Goal: Transaction & Acquisition: Book appointment/travel/reservation

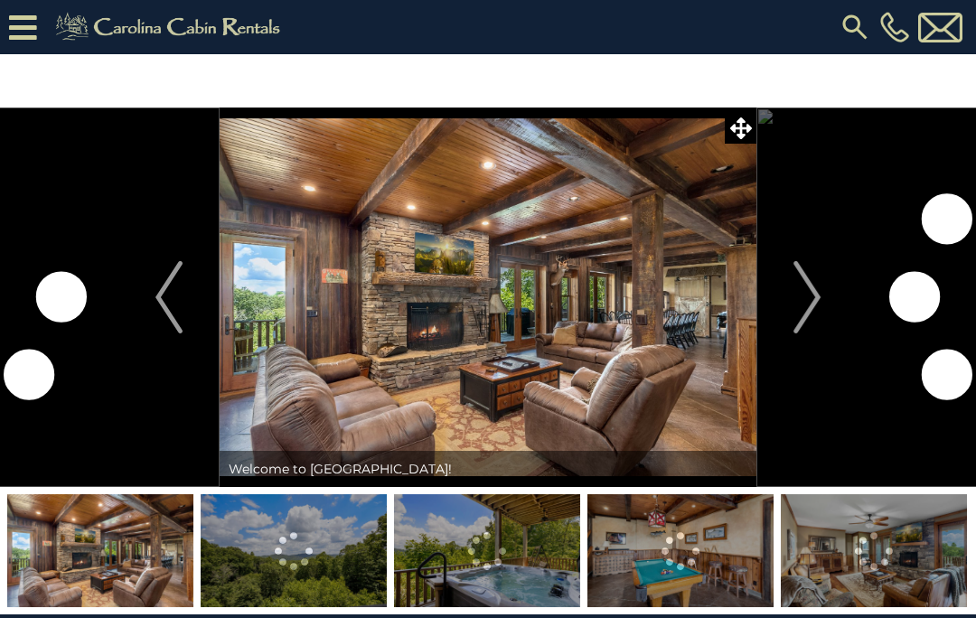
click at [20, 33] on icon at bounding box center [23, 28] width 28 height 32
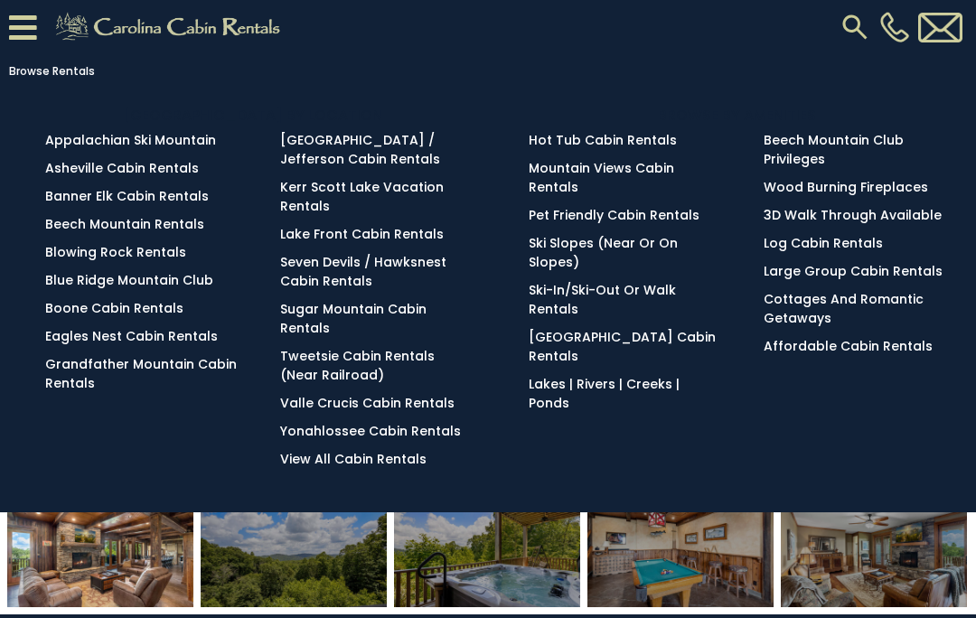
click at [854, 279] on link "Large Group Cabin Rentals" at bounding box center [853, 271] width 179 height 18
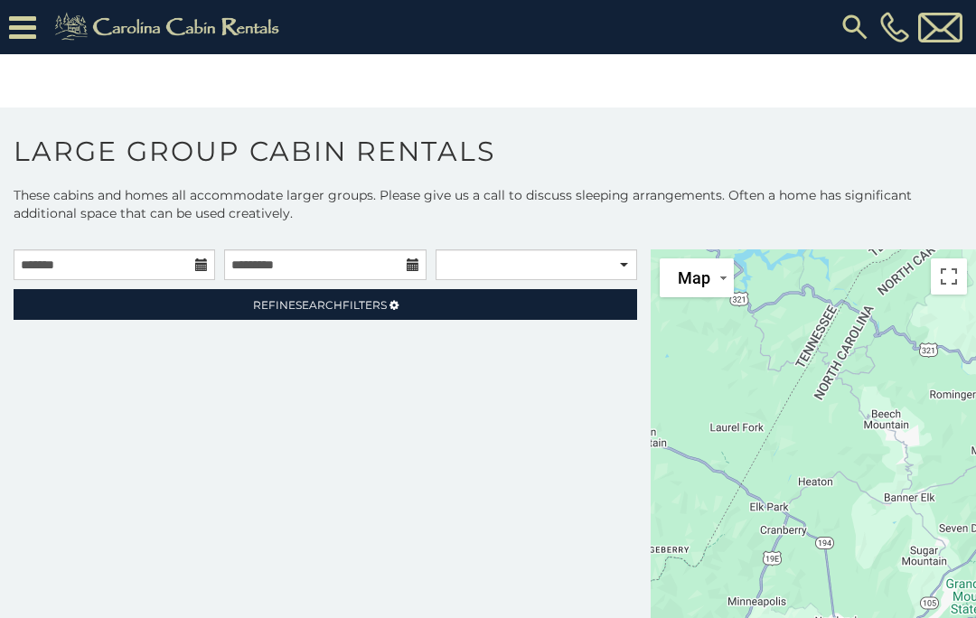
click at [126, 175] on h1 "Large Group Cabin Rentals" at bounding box center [488, 161] width 976 height 52
click at [122, 162] on h1 "Large Group Cabin Rentals" at bounding box center [488, 161] width 976 height 52
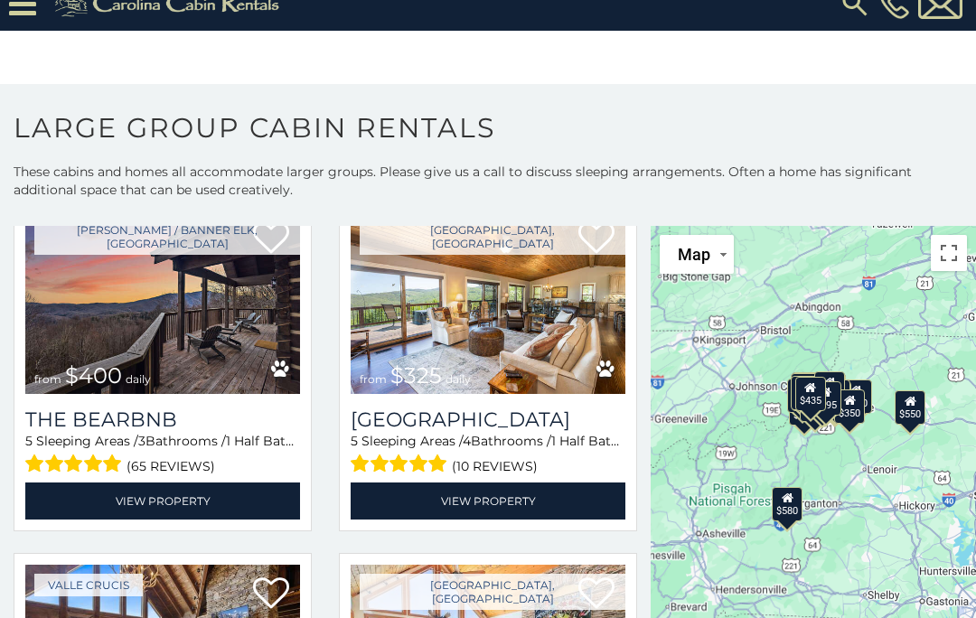
scroll to position [1175, 0]
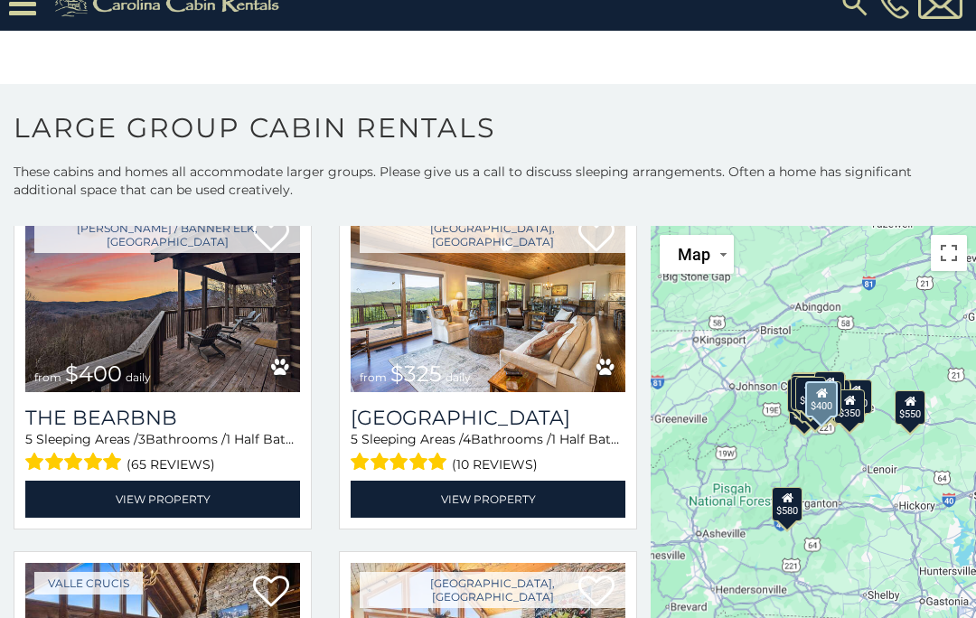
click at [118, 304] on img at bounding box center [162, 300] width 275 height 184
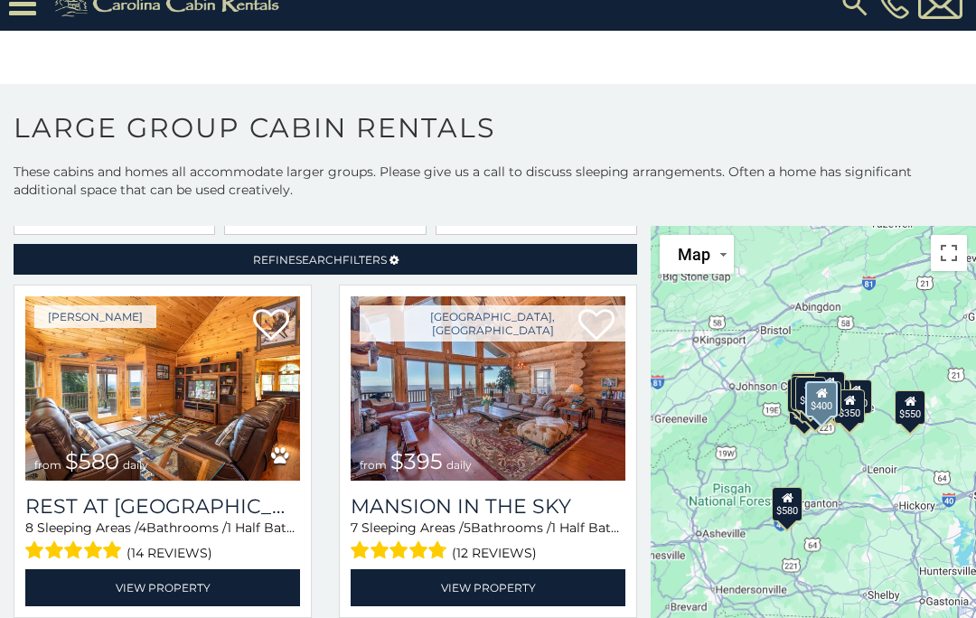
scroll to position [21, 0]
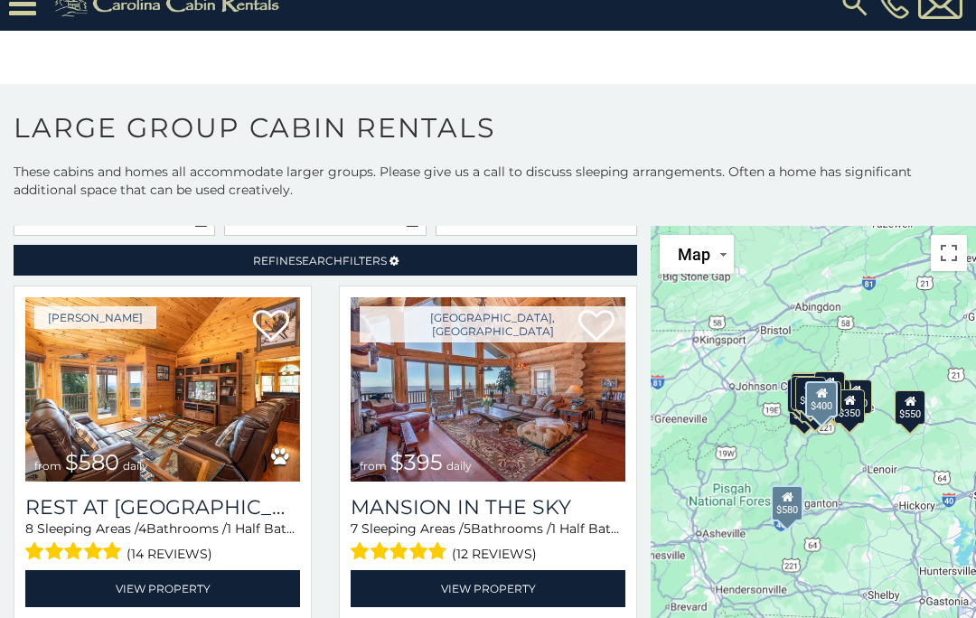
click at [169, 360] on img at bounding box center [162, 389] width 275 height 184
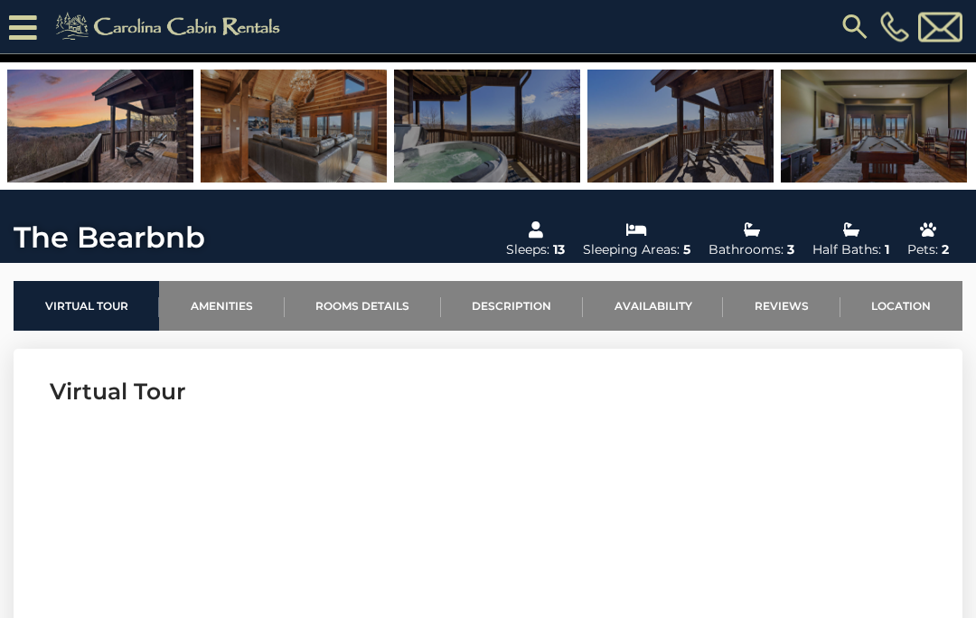
scroll to position [371, 0]
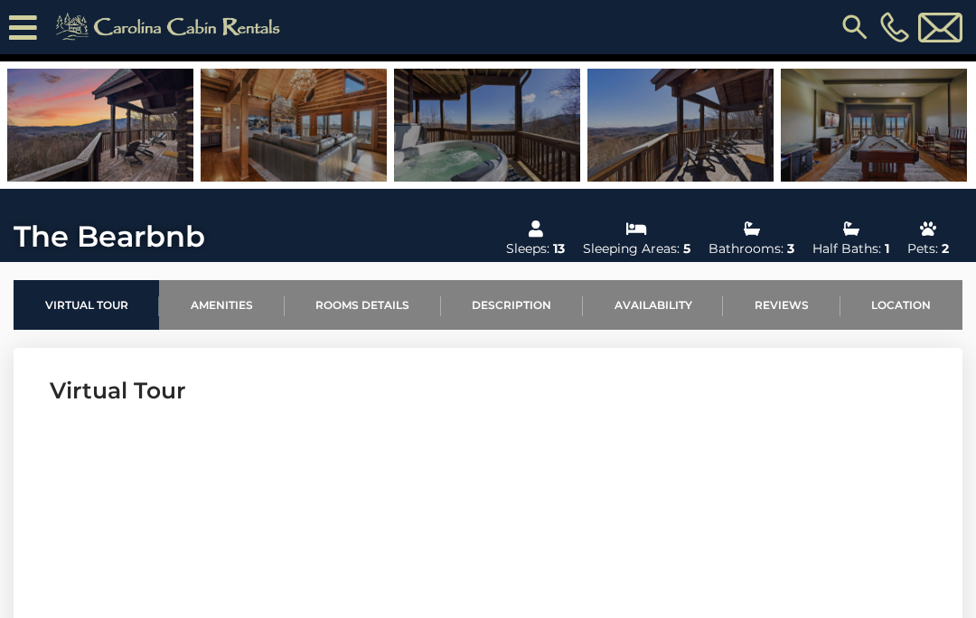
click at [350, 310] on link "Rooms Details" at bounding box center [363, 305] width 156 height 50
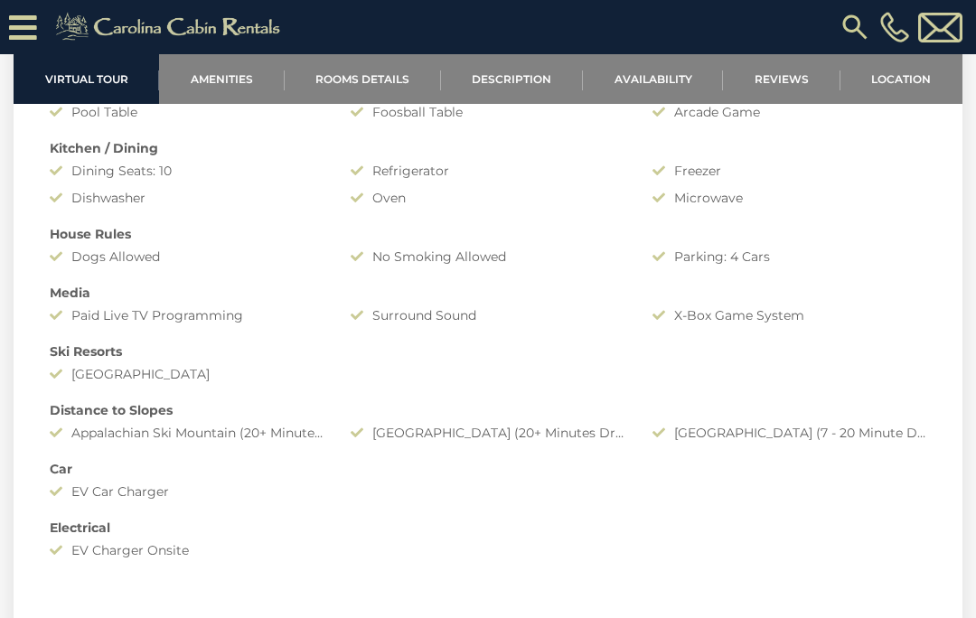
scroll to position [1528, 0]
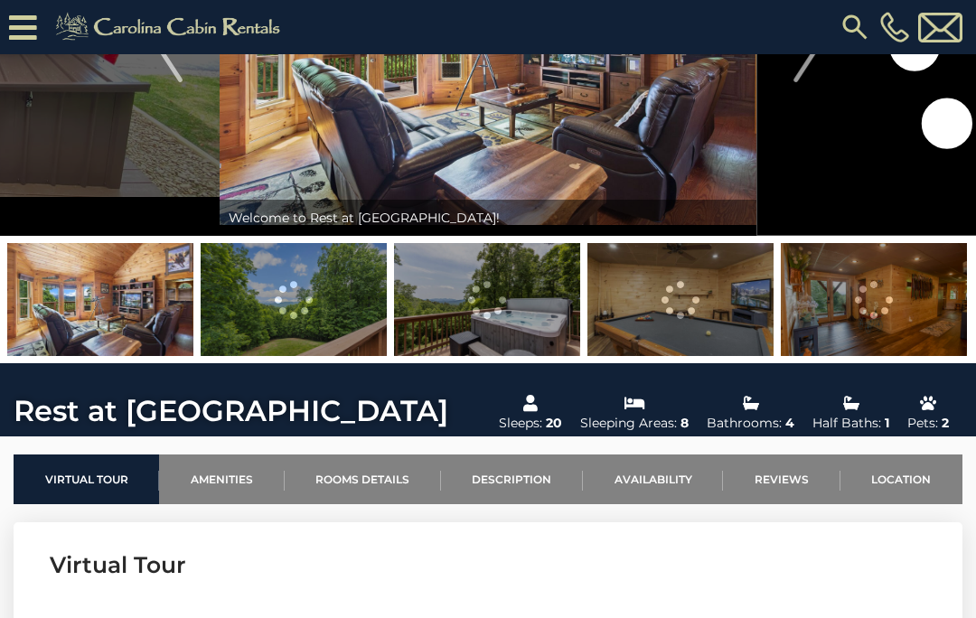
click at [349, 479] on link "Rooms Details" at bounding box center [363, 480] width 156 height 50
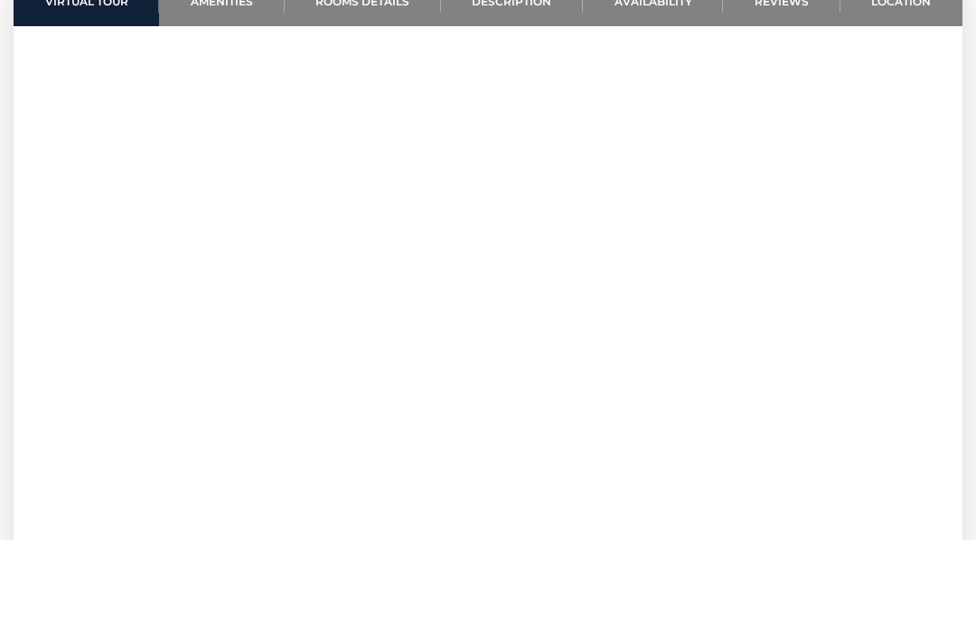
scroll to position [748, 0]
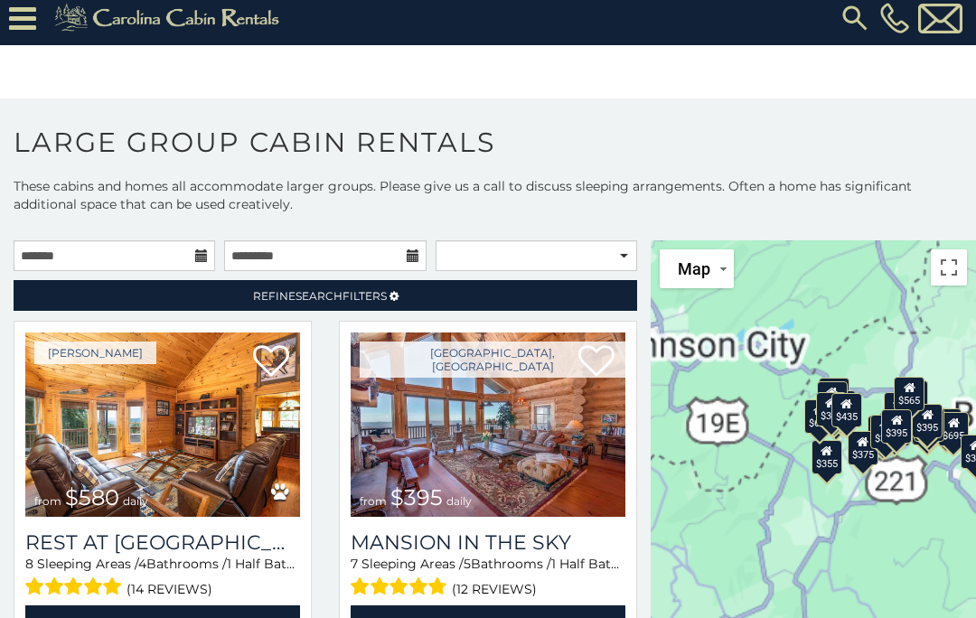
scroll to position [24, 0]
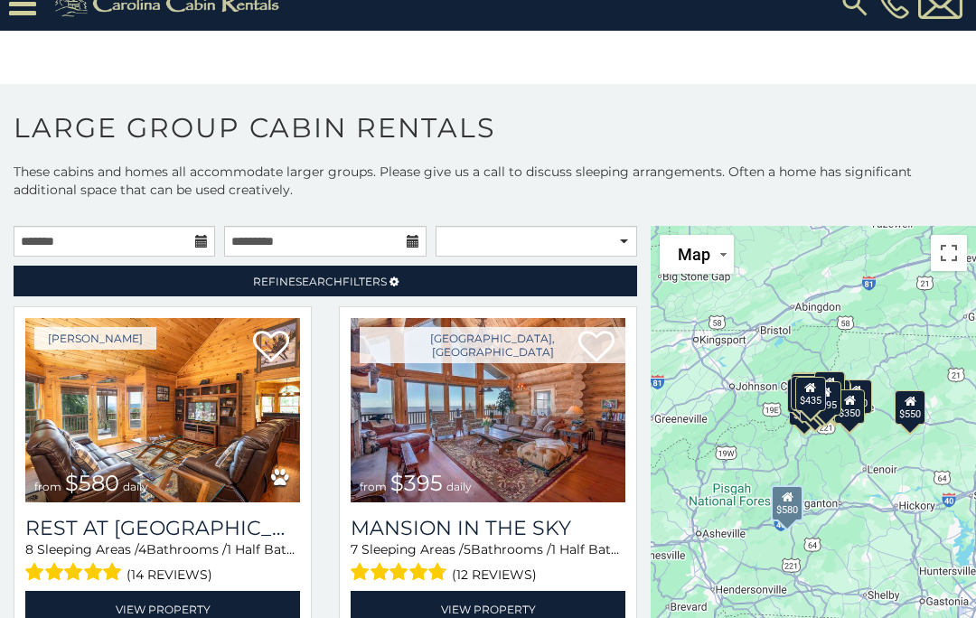
click at [137, 418] on img at bounding box center [162, 410] width 275 height 184
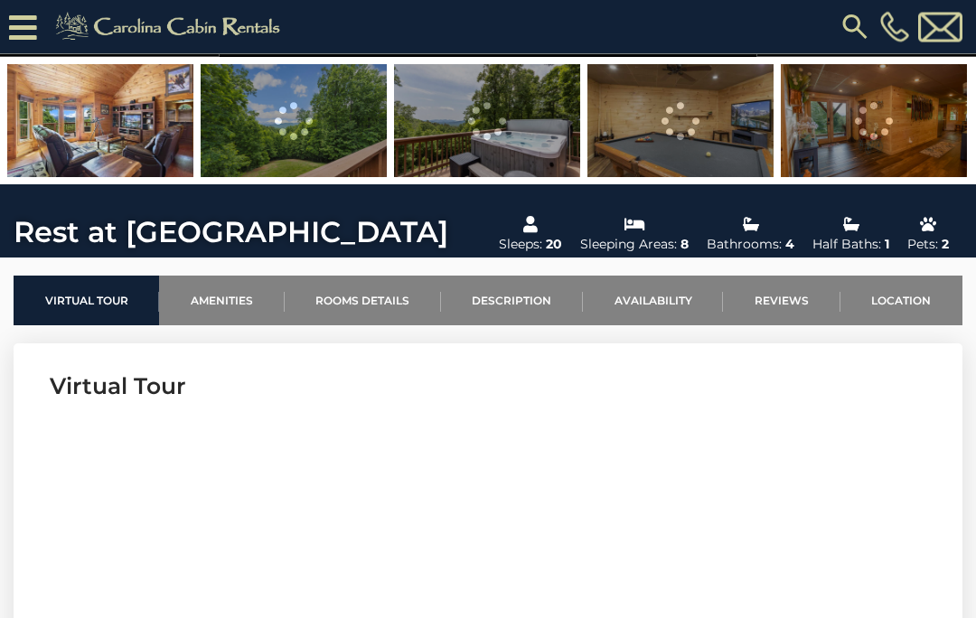
scroll to position [376, 0]
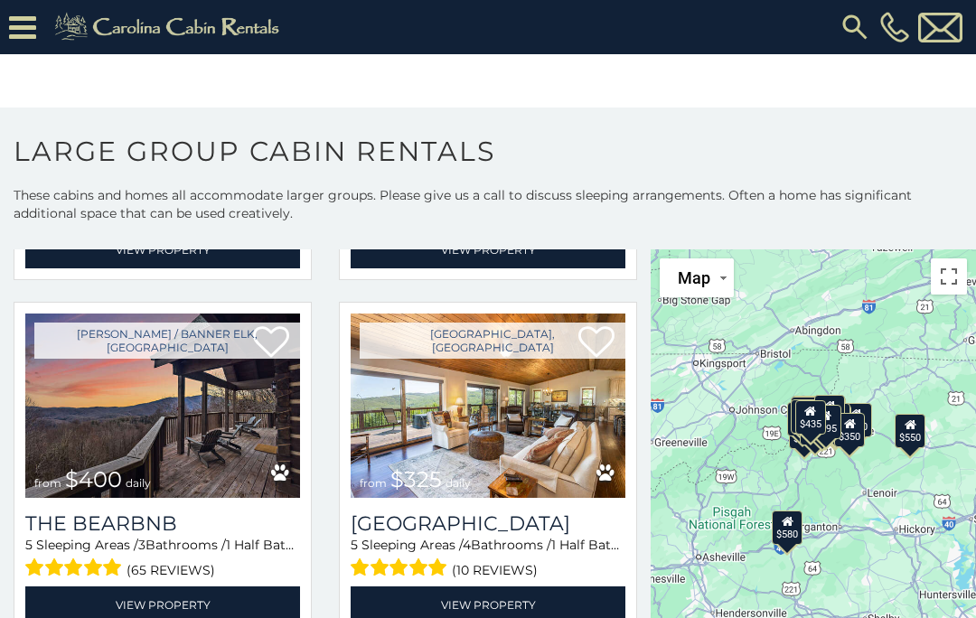
scroll to position [1096, 0]
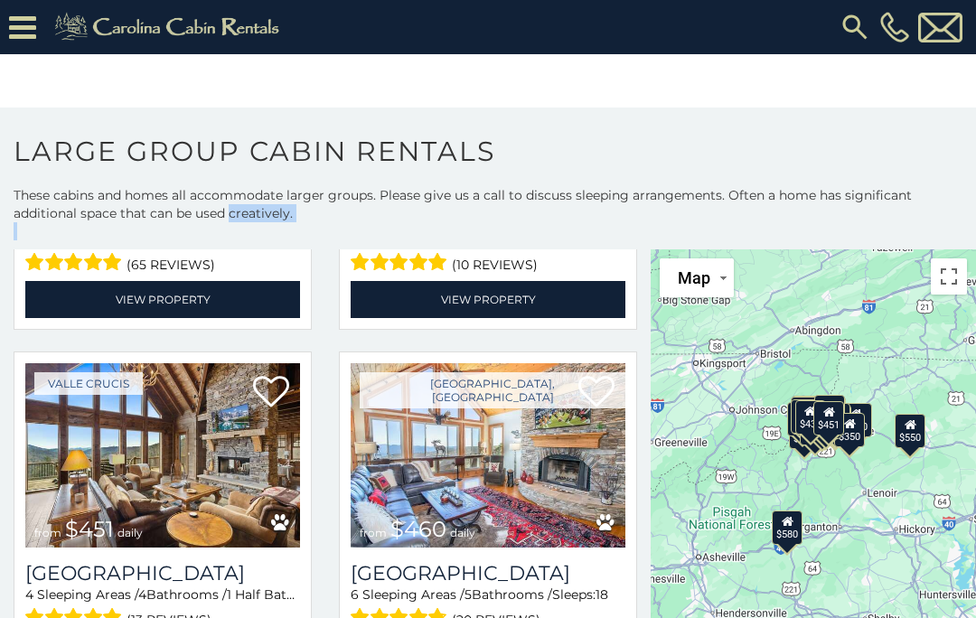
click at [782, 527] on icon at bounding box center [788, 521] width 12 height 13
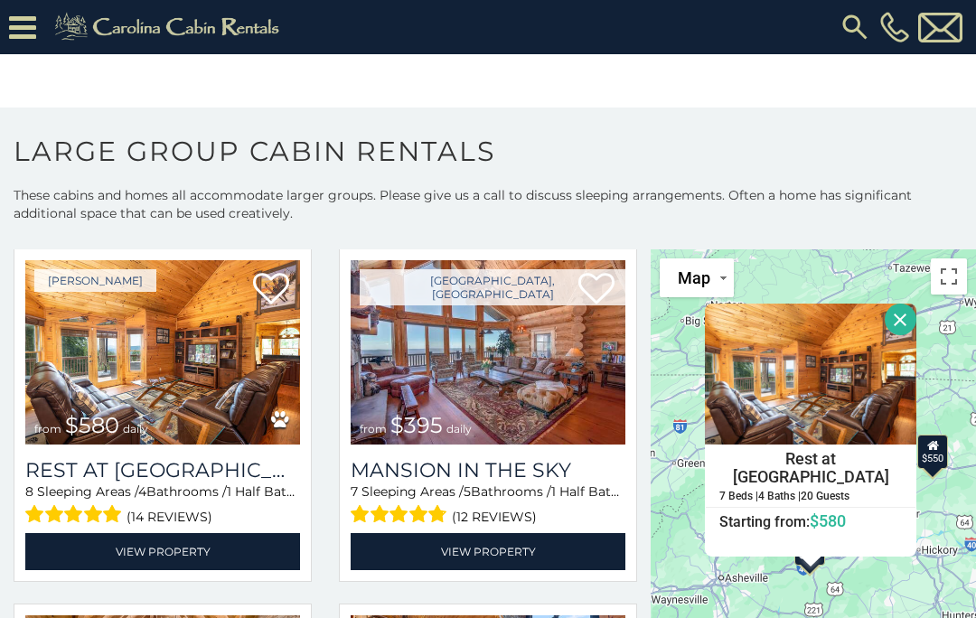
scroll to position [83, 0]
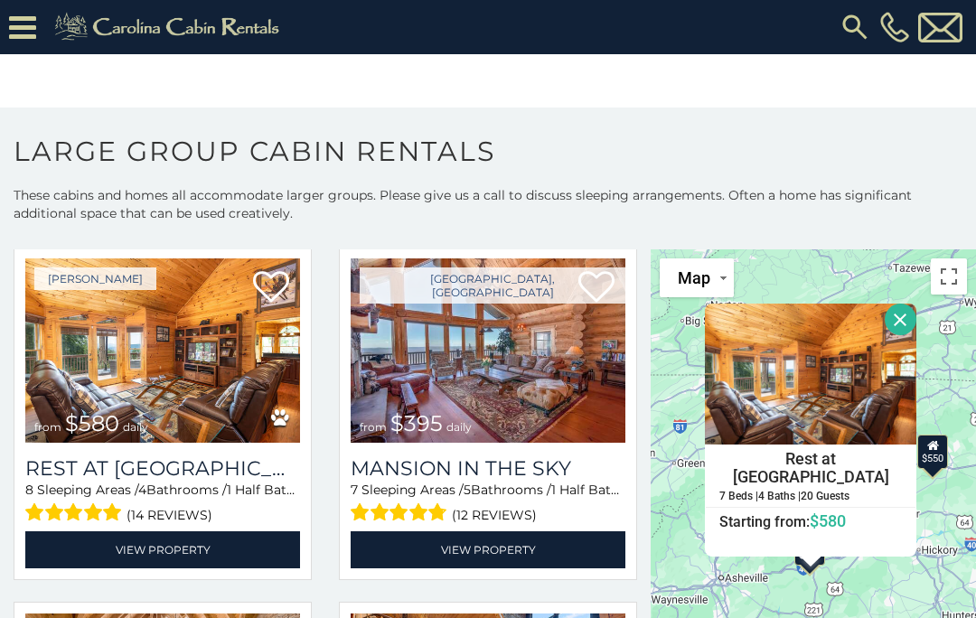
click at [146, 368] on img at bounding box center [162, 351] width 275 height 184
click at [143, 542] on link "View Property" at bounding box center [162, 549] width 275 height 37
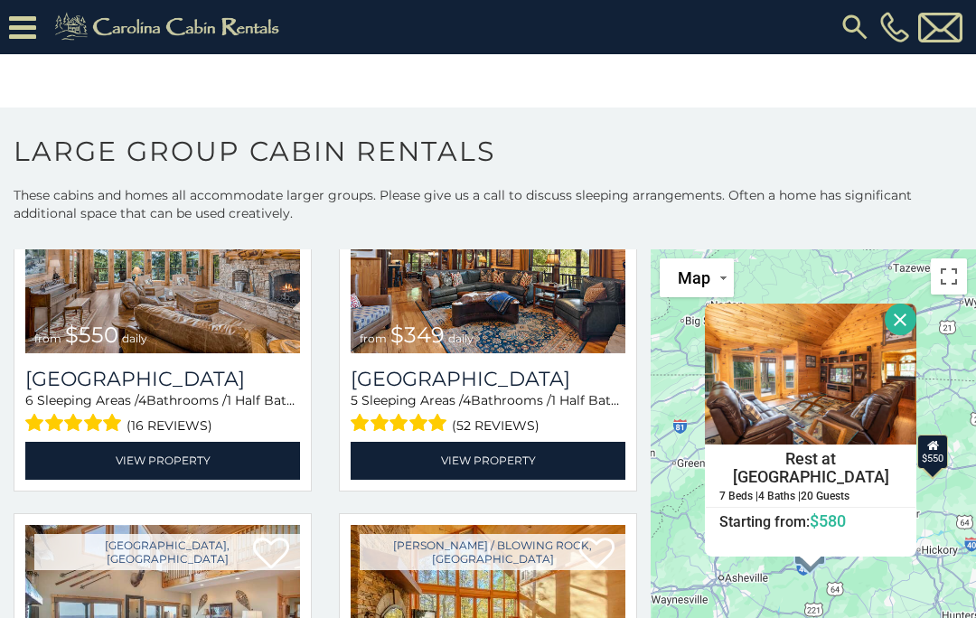
scroll to position [529, 0]
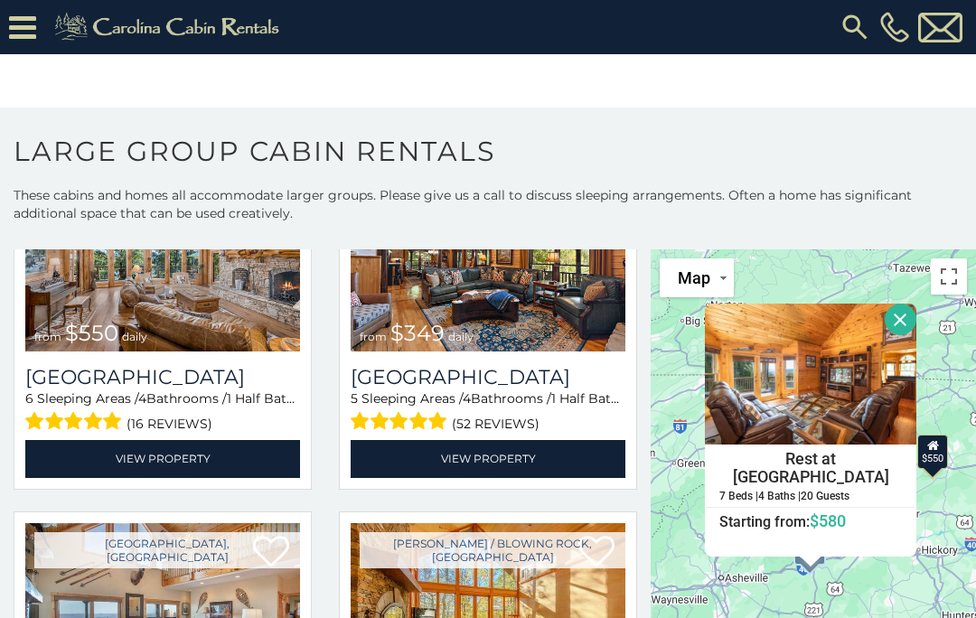
click at [473, 467] on link "View Property" at bounding box center [488, 458] width 275 height 37
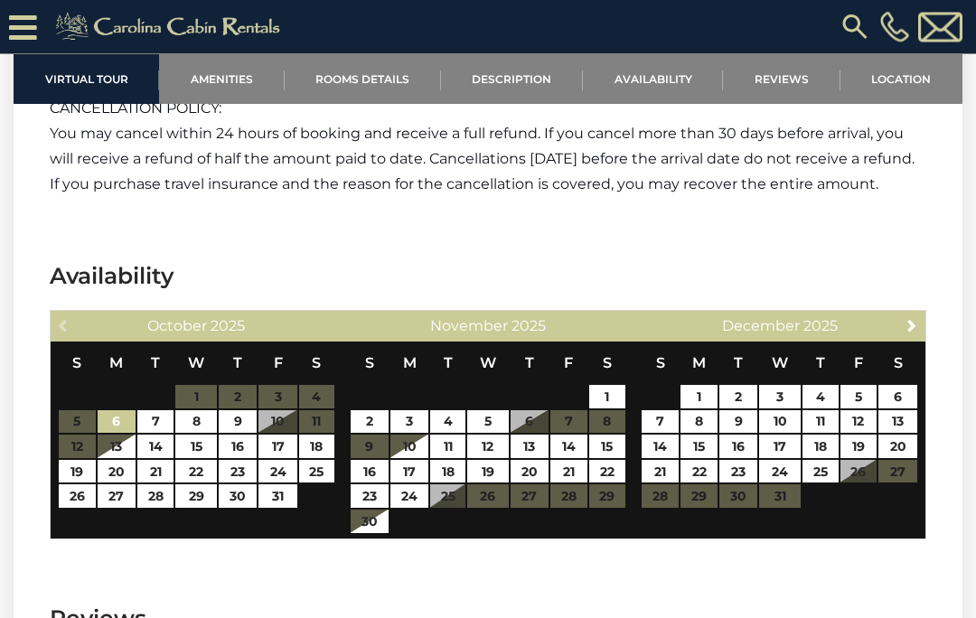
scroll to position [4011, 0]
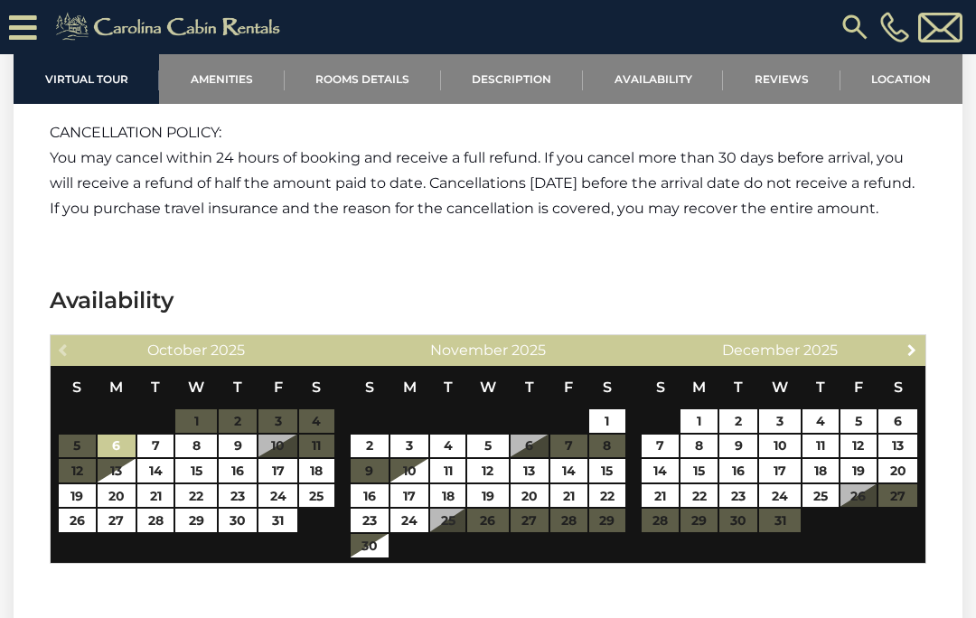
click at [914, 343] on span "Next" at bounding box center [912, 350] width 14 height 14
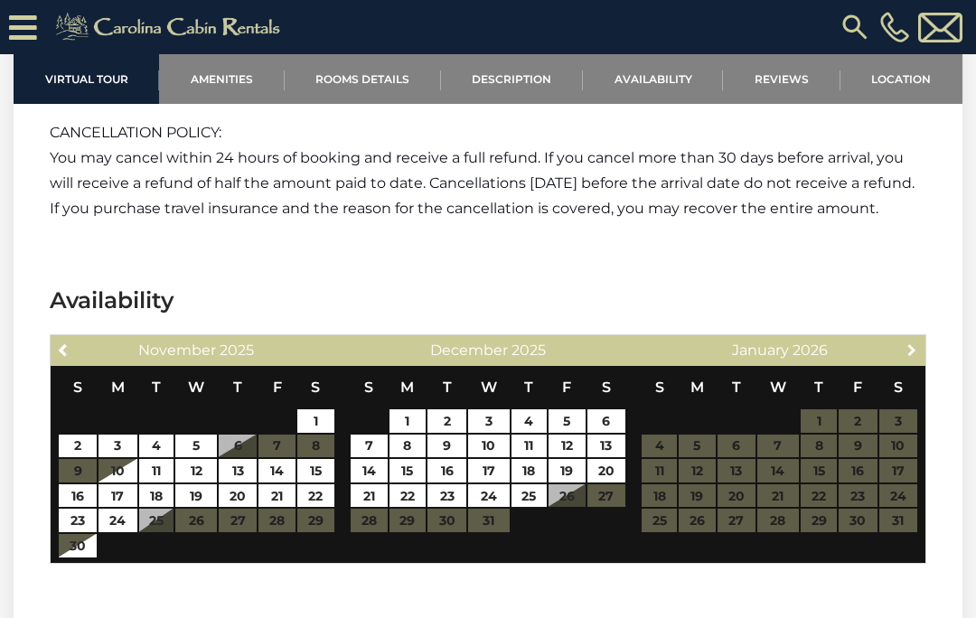
click at [912, 343] on span "Next" at bounding box center [912, 350] width 14 height 14
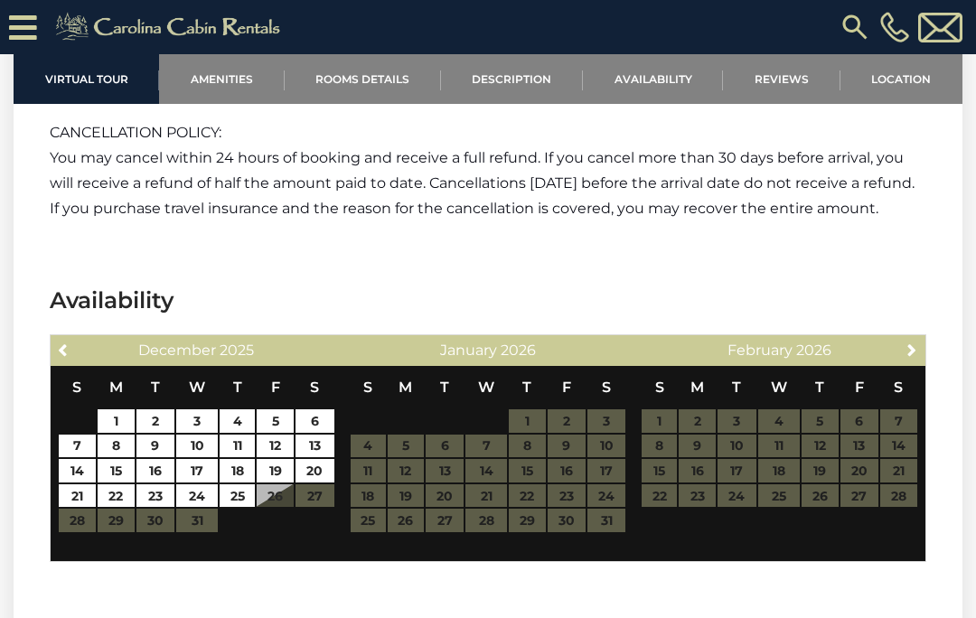
click at [908, 343] on span "Next" at bounding box center [912, 350] width 14 height 14
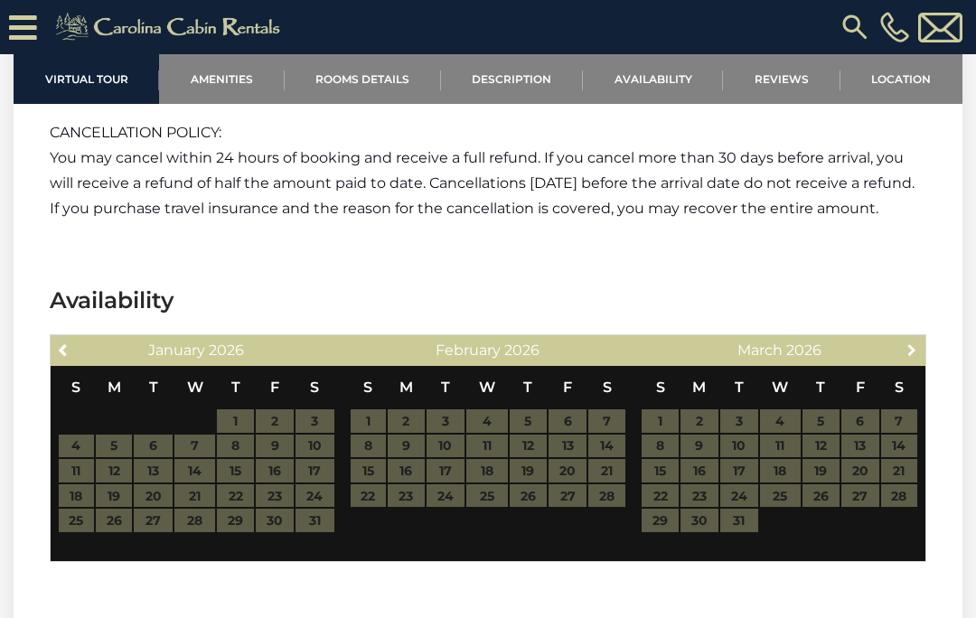
click at [914, 343] on span "Next" at bounding box center [912, 350] width 14 height 14
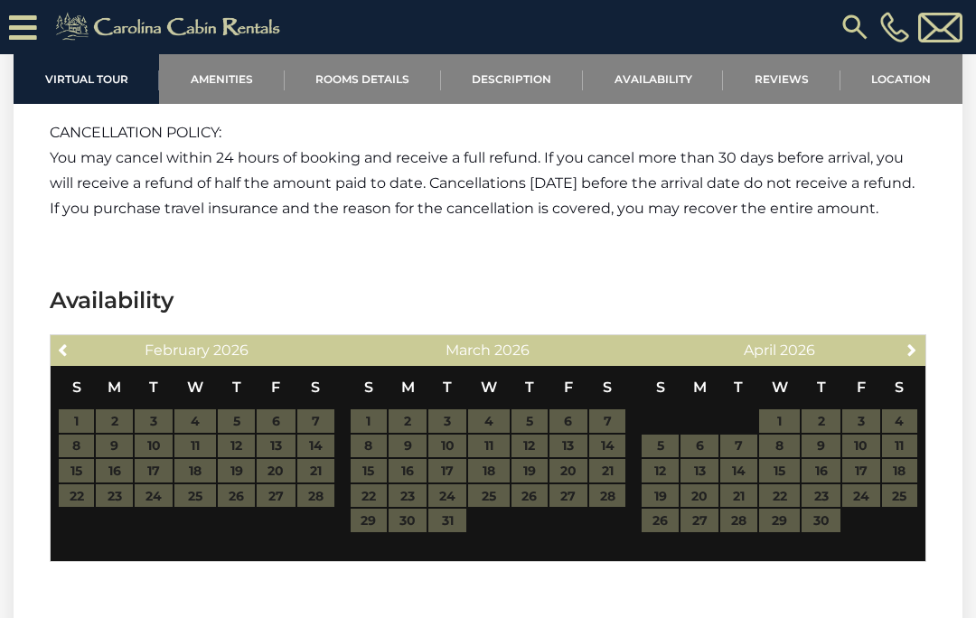
click at [917, 343] on span "Next" at bounding box center [912, 350] width 14 height 14
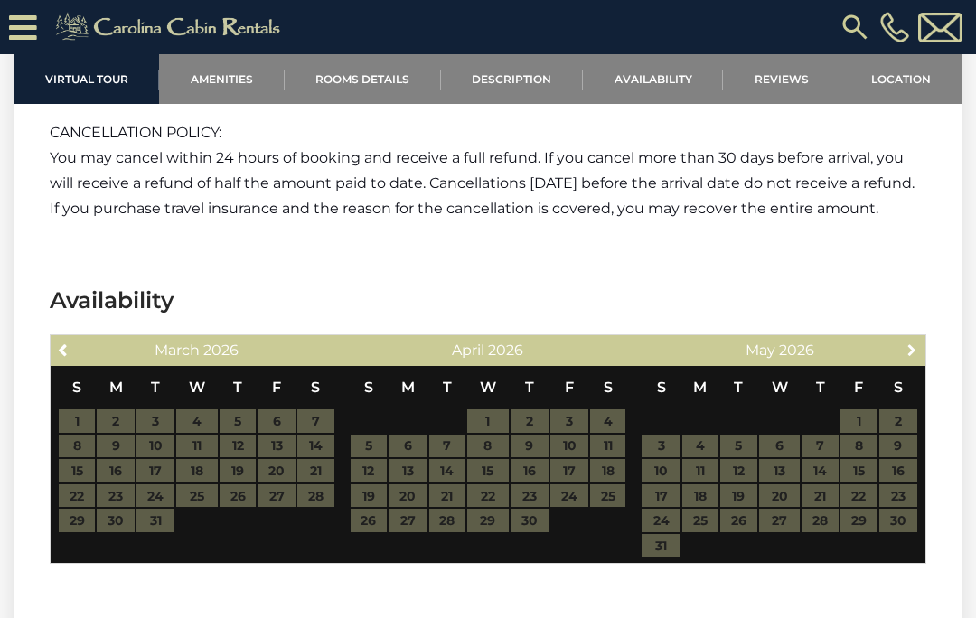
click at [917, 343] on span "Next" at bounding box center [912, 350] width 14 height 14
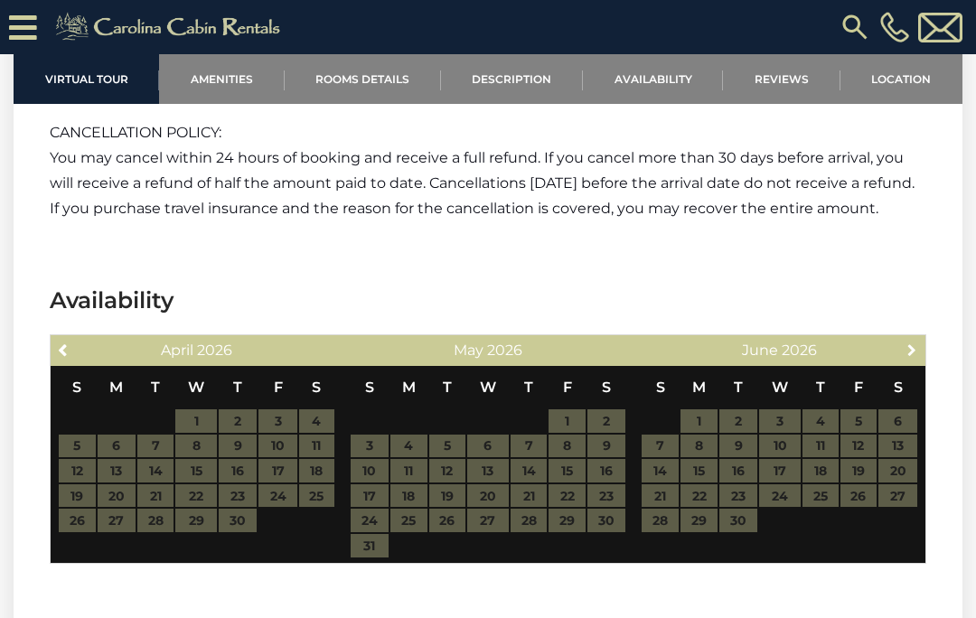
click at [920, 338] on link "Next" at bounding box center [912, 349] width 23 height 23
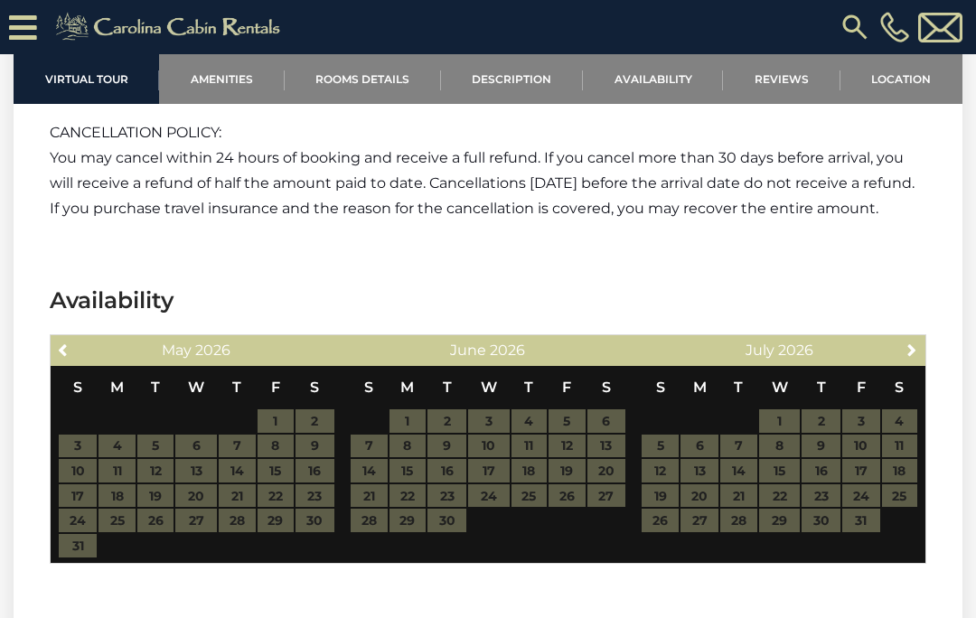
click at [919, 343] on span "Next" at bounding box center [912, 350] width 14 height 14
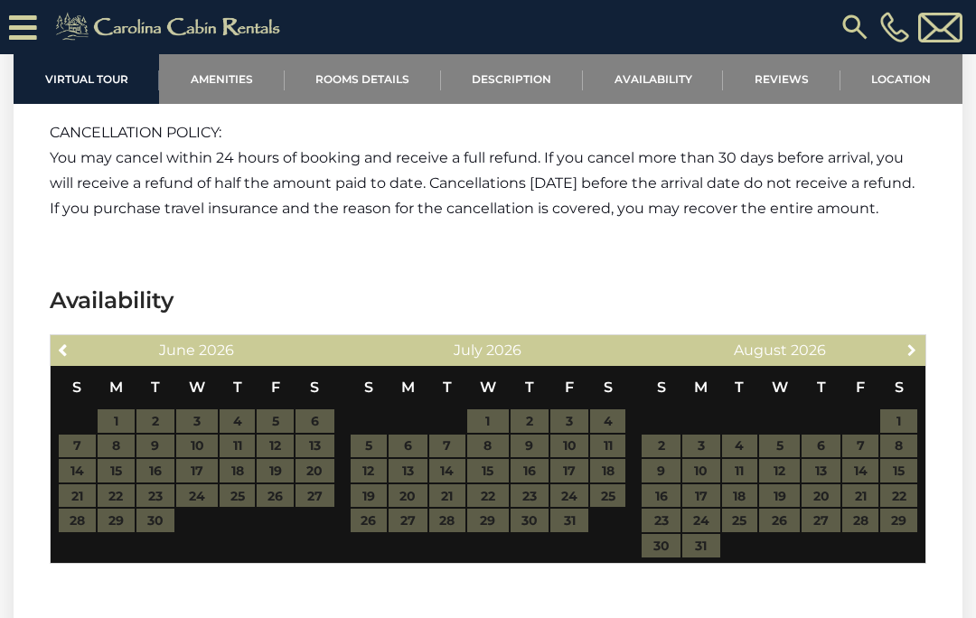
click at [919, 343] on span "Next" at bounding box center [912, 350] width 14 height 14
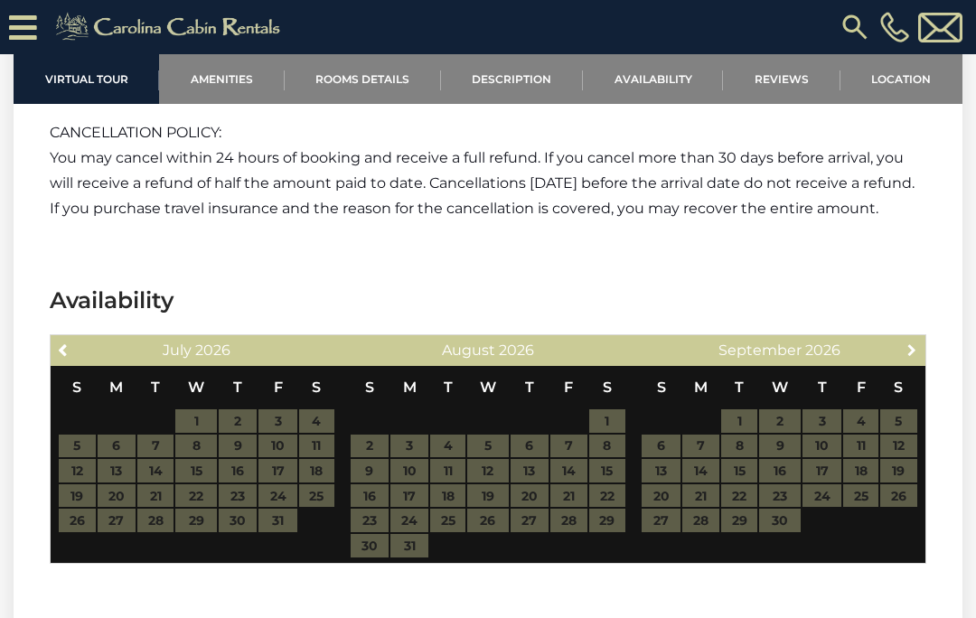
click at [913, 343] on span "Next" at bounding box center [912, 350] width 14 height 14
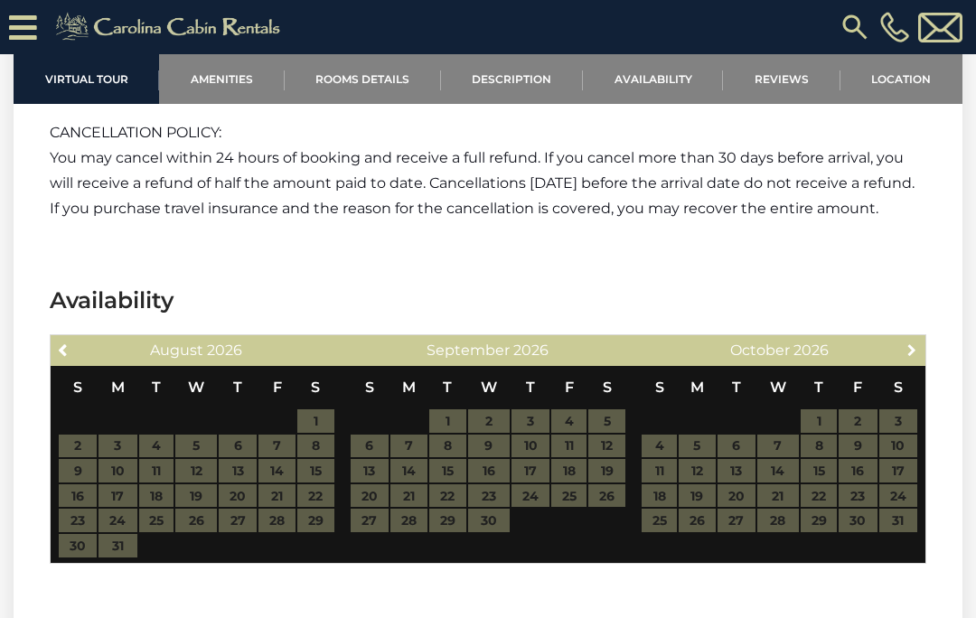
click at [919, 343] on span "Next" at bounding box center [912, 350] width 14 height 14
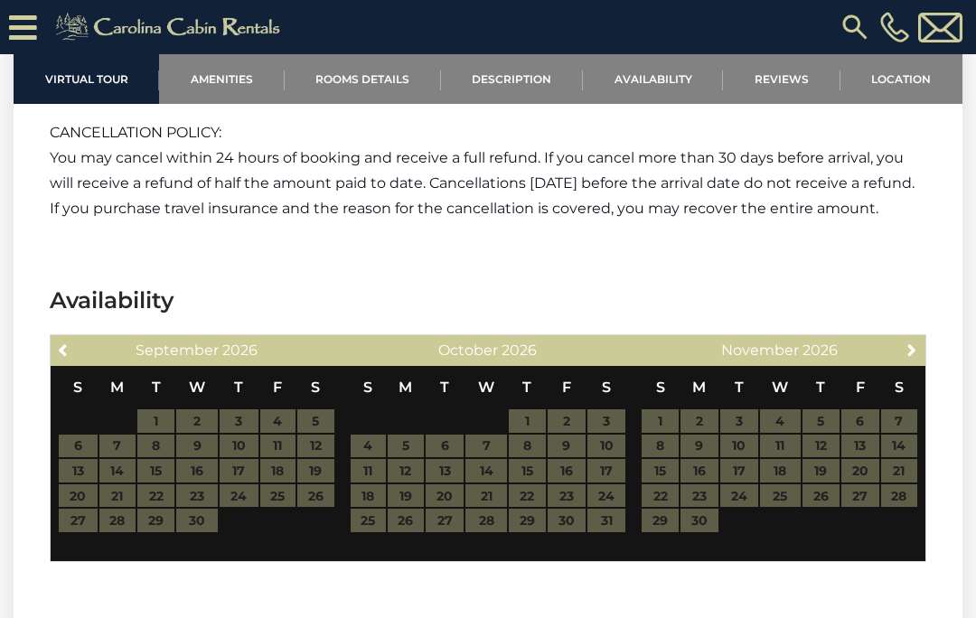
click at [119, 443] on table "S M T W T F S 1 2 3 4 5 6 7 8 9 10 11 12 13 14 15 16 17 18 19 20 21 22 23 24 25…" at bounding box center [196, 449] width 277 height 167
click at [164, 435] on table "S M T W T F S 1 2 3 4 5 6 7 8 9 10 11 12 13 14 15 16 17 18 19 20 21 22 23 24 25…" at bounding box center [196, 449] width 277 height 167
click at [165, 423] on table "S M T W T F S 1 2 3 4 5 6 7 8 9 10 11 12 13 14 15 16 17 18 19 20 21 22 23 24 25…" at bounding box center [196, 449] width 277 height 167
click at [122, 458] on table "S M T W T F S 1 2 3 4 5 6 7 8 9 10 11 12 13 14 15 16 17 18 19 20 21 22 23 24 25…" at bounding box center [196, 449] width 277 height 167
click at [123, 466] on table "S M T W T F S 1 2 3 4 5 6 7 8 9 10 11 12 13 14 15 16 17 18 19 20 21 22 23 24 25…" at bounding box center [196, 449] width 277 height 167
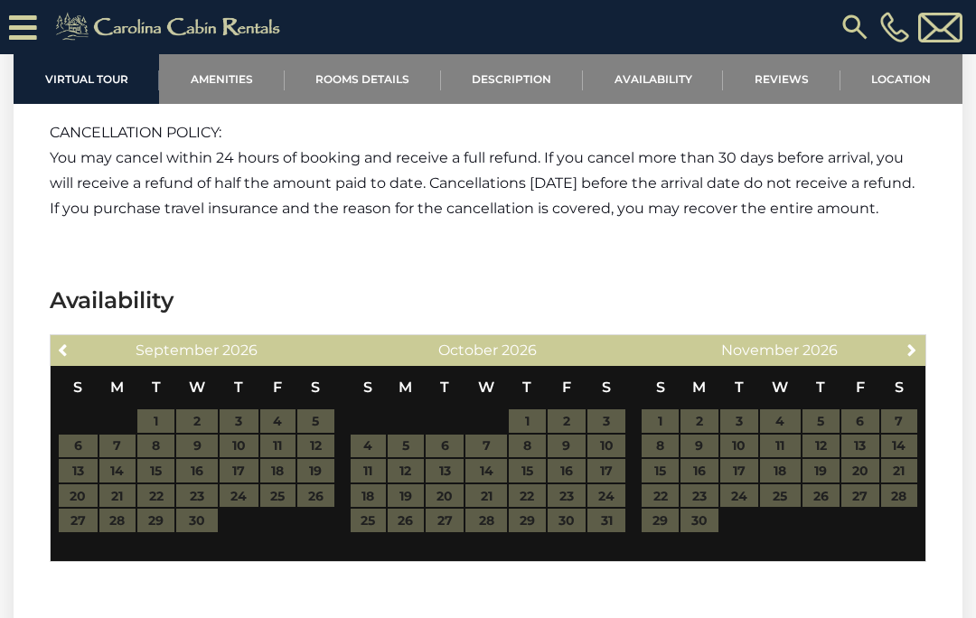
click at [58, 343] on span "Previous" at bounding box center [64, 350] width 14 height 14
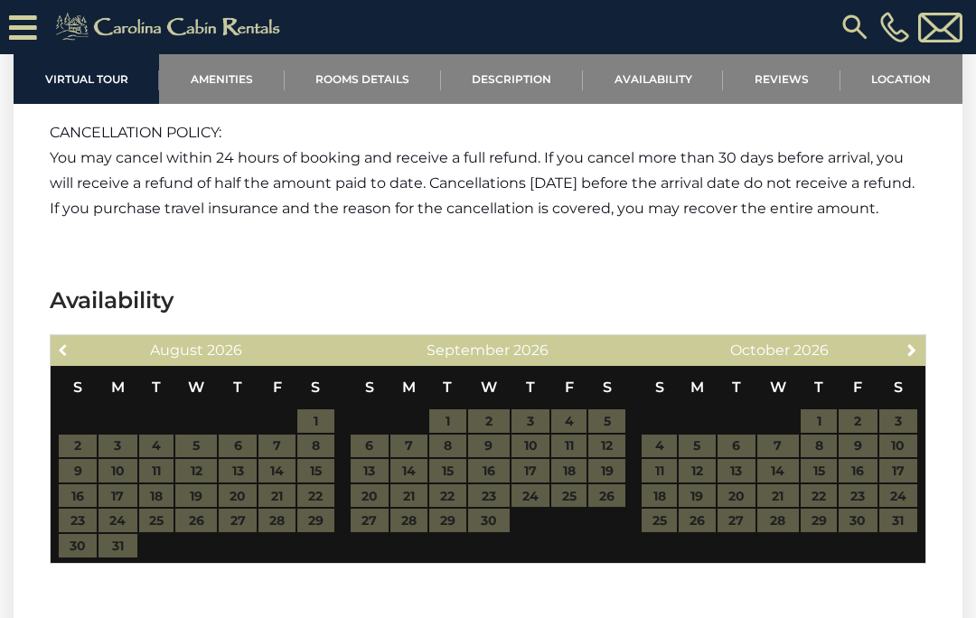
click at [71, 343] on span "Previous" at bounding box center [64, 350] width 14 height 14
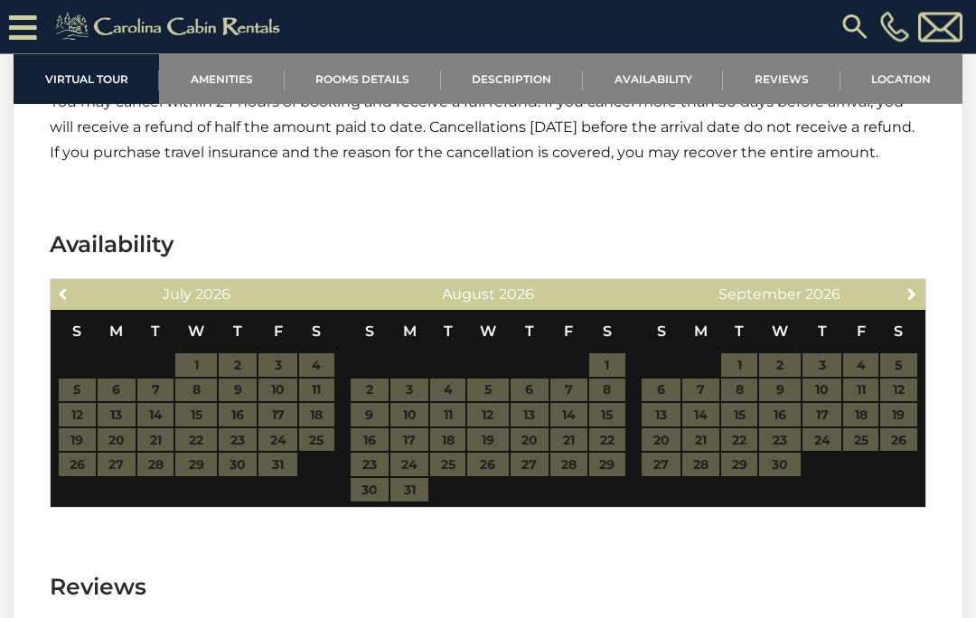
scroll to position [4067, 0]
click at [52, 282] on link "Previous" at bounding box center [63, 293] width 23 height 23
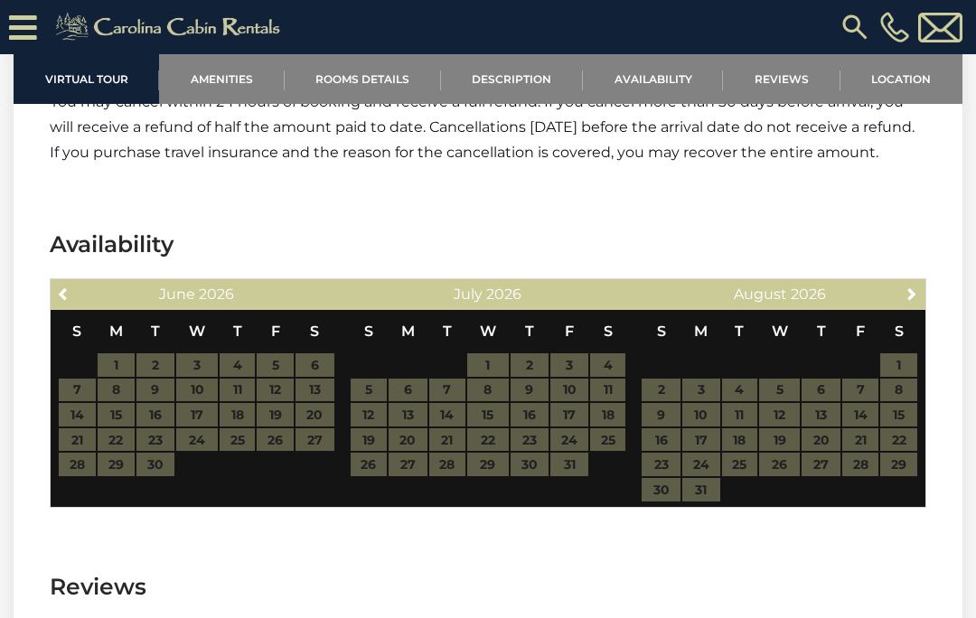
click at [62, 287] on span "Previous" at bounding box center [64, 294] width 14 height 14
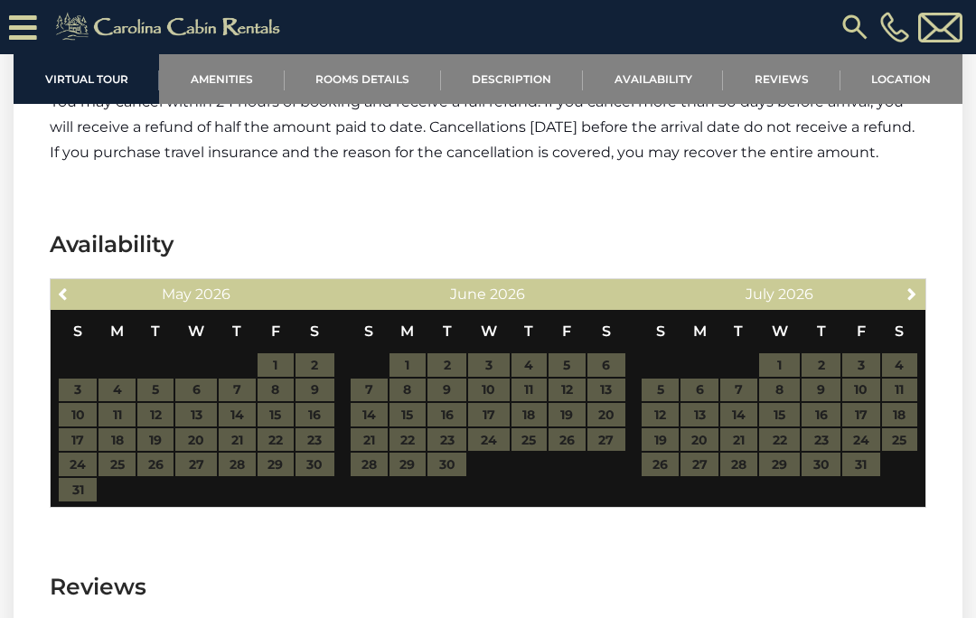
click at [63, 287] on span "Previous" at bounding box center [64, 294] width 14 height 14
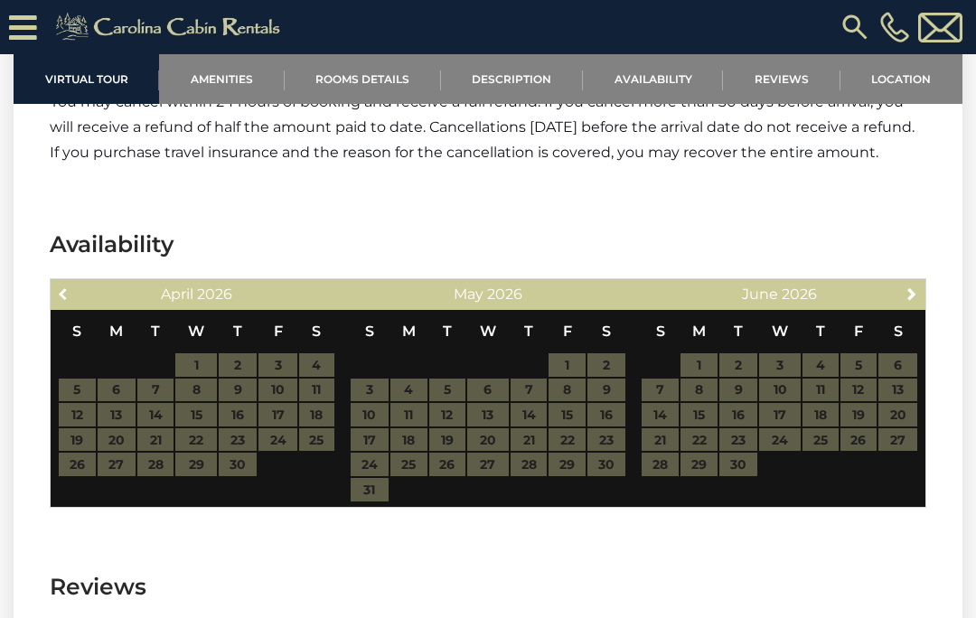
click at [52, 282] on link "Previous" at bounding box center [63, 293] width 23 height 23
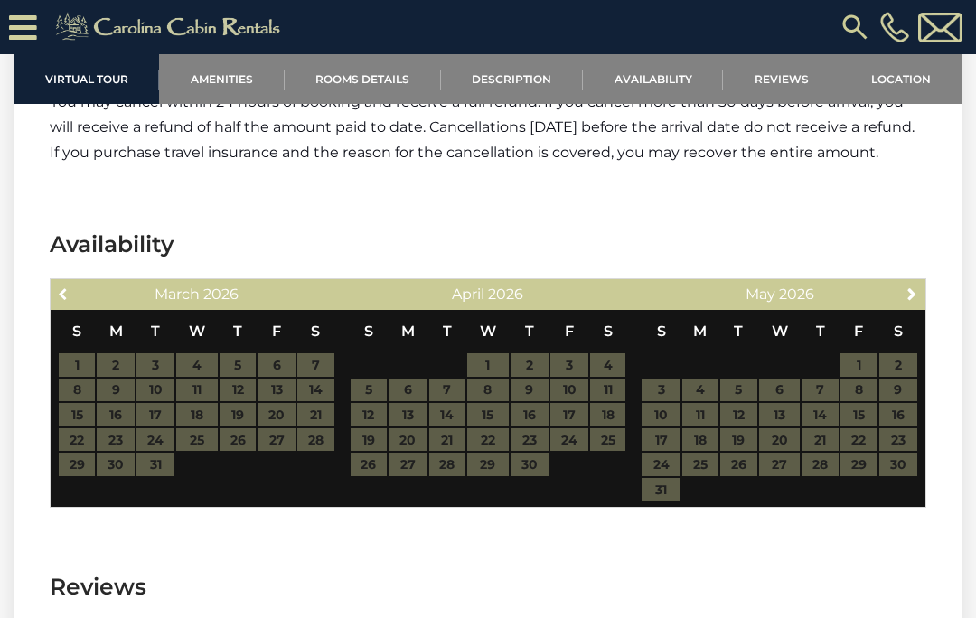
click at [64, 287] on span "Previous" at bounding box center [64, 294] width 14 height 14
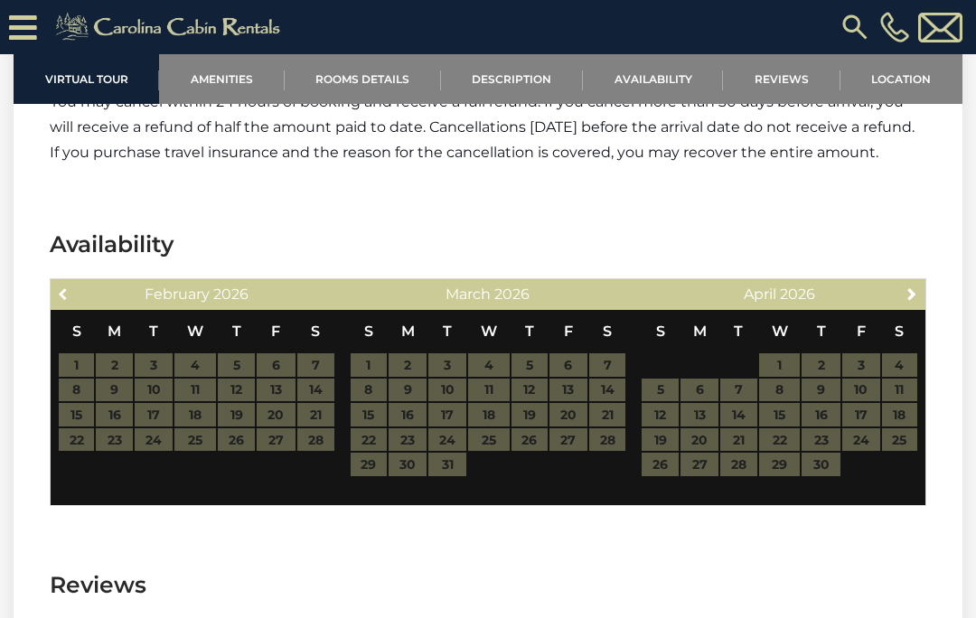
click at [60, 287] on span "Previous" at bounding box center [64, 294] width 14 height 14
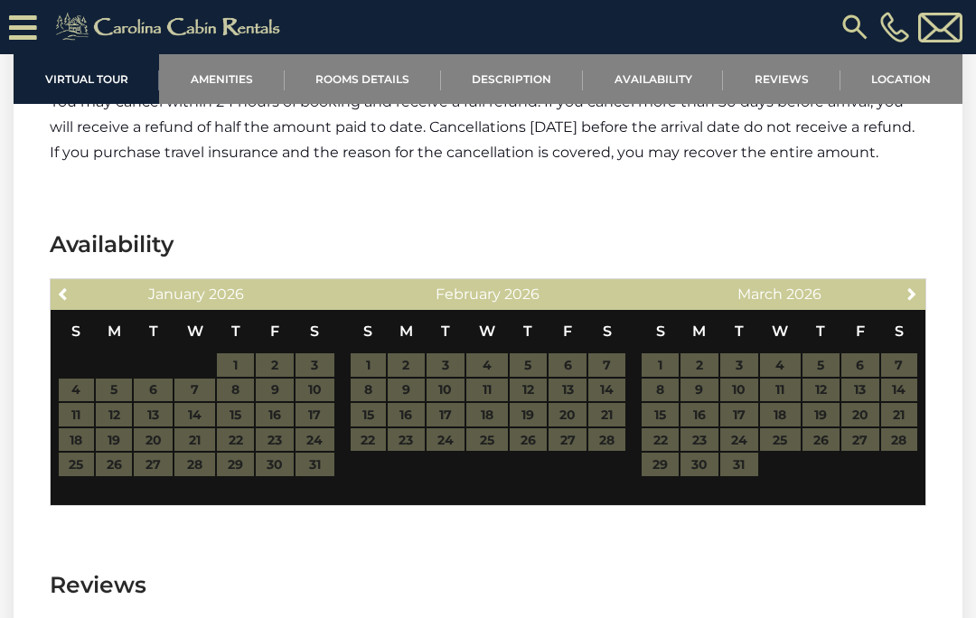
click at [55, 282] on link "Previous" at bounding box center [63, 293] width 23 height 23
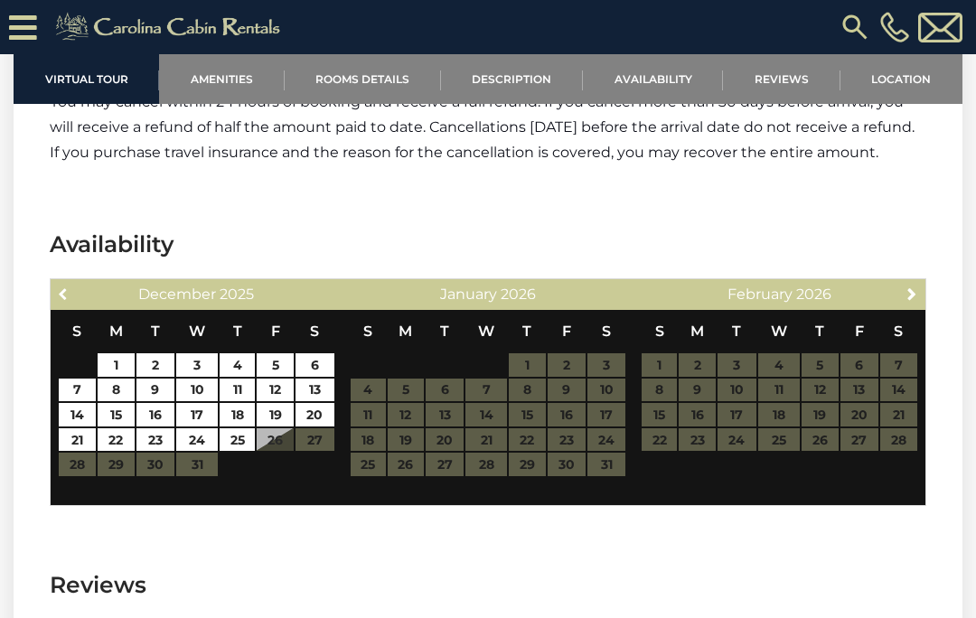
click at [54, 282] on link "Previous" at bounding box center [63, 293] width 23 height 23
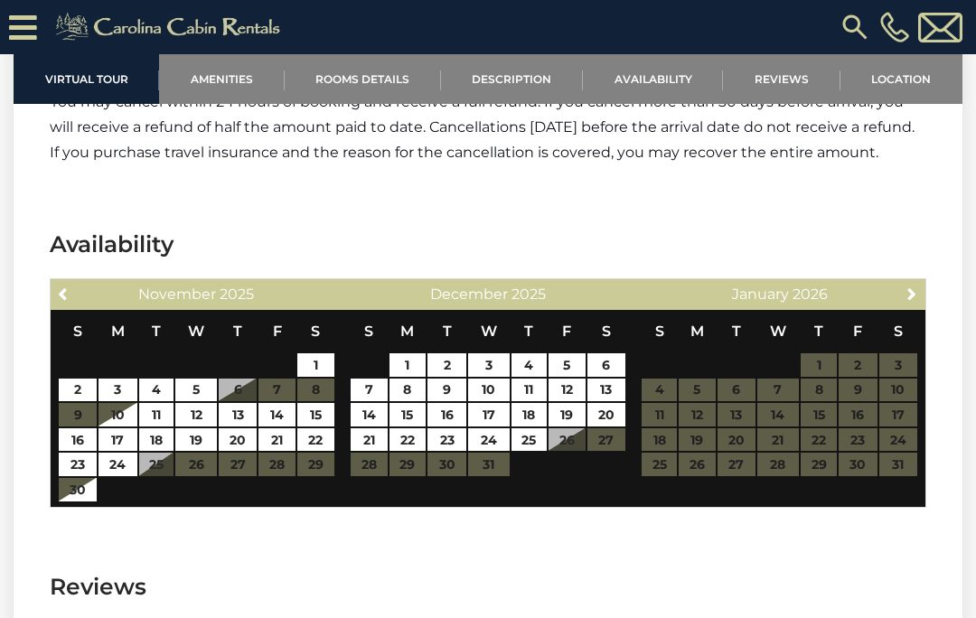
click at [54, 282] on link "Previous" at bounding box center [63, 293] width 23 height 23
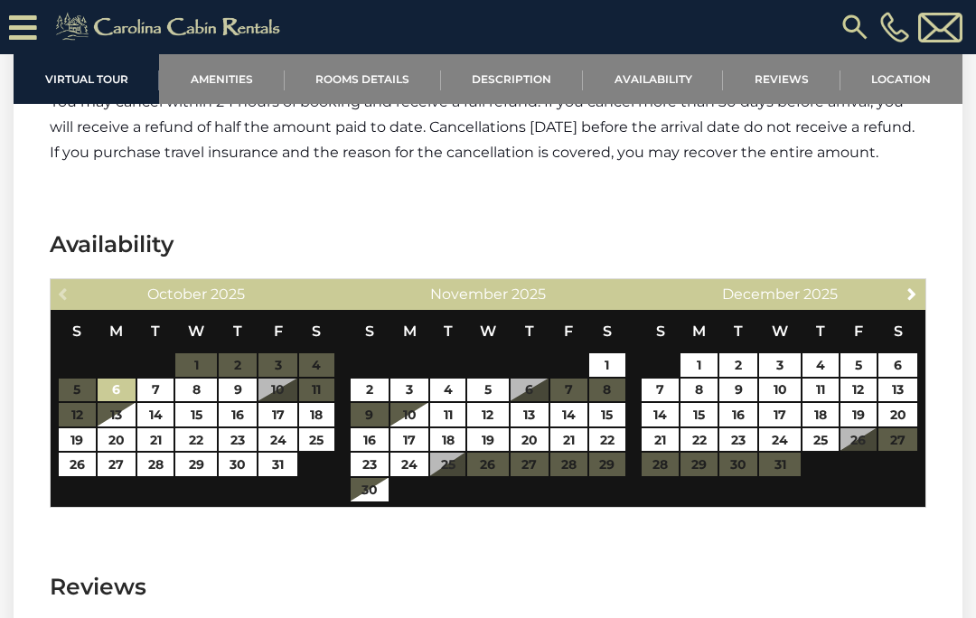
click at [66, 279] on div "Previous October 2025" at bounding box center [197, 294] width 292 height 31
click at [75, 428] on link "19" at bounding box center [77, 440] width 37 height 24
type input "**********"
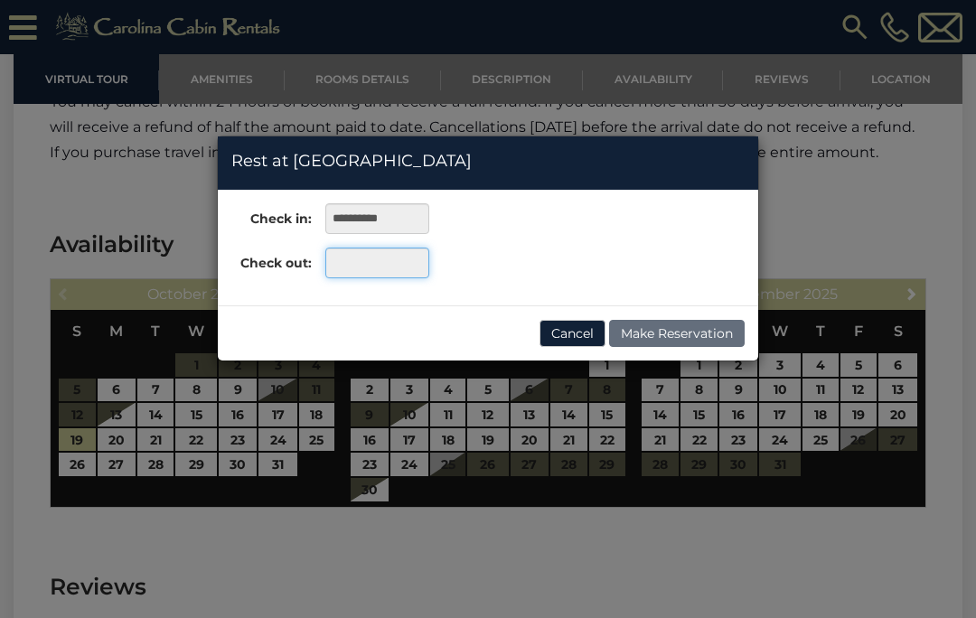
click at [371, 264] on input "text" at bounding box center [377, 263] width 104 height 31
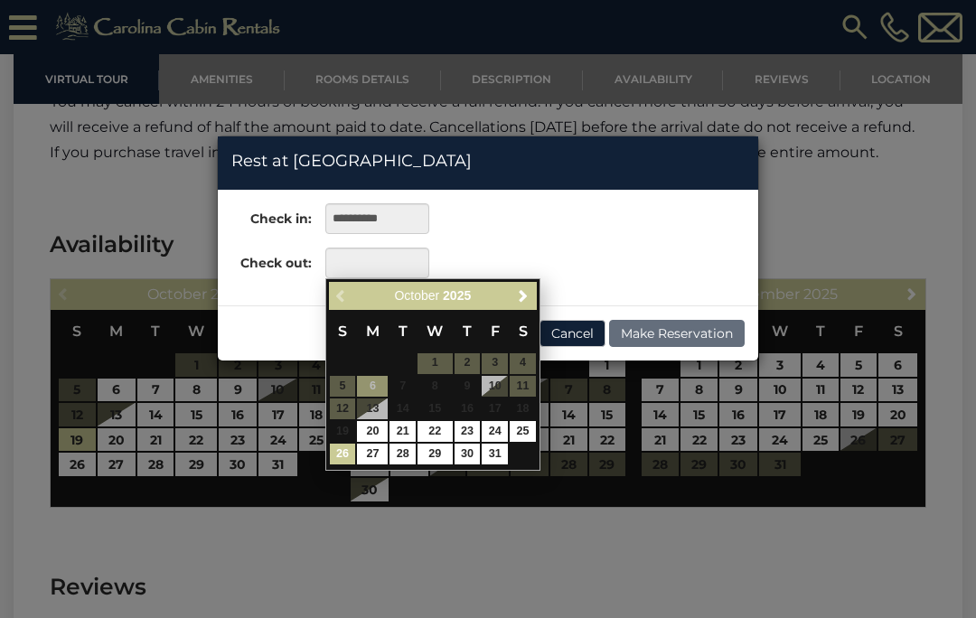
click at [339, 454] on link "26" at bounding box center [343, 454] width 26 height 21
type input "**********"
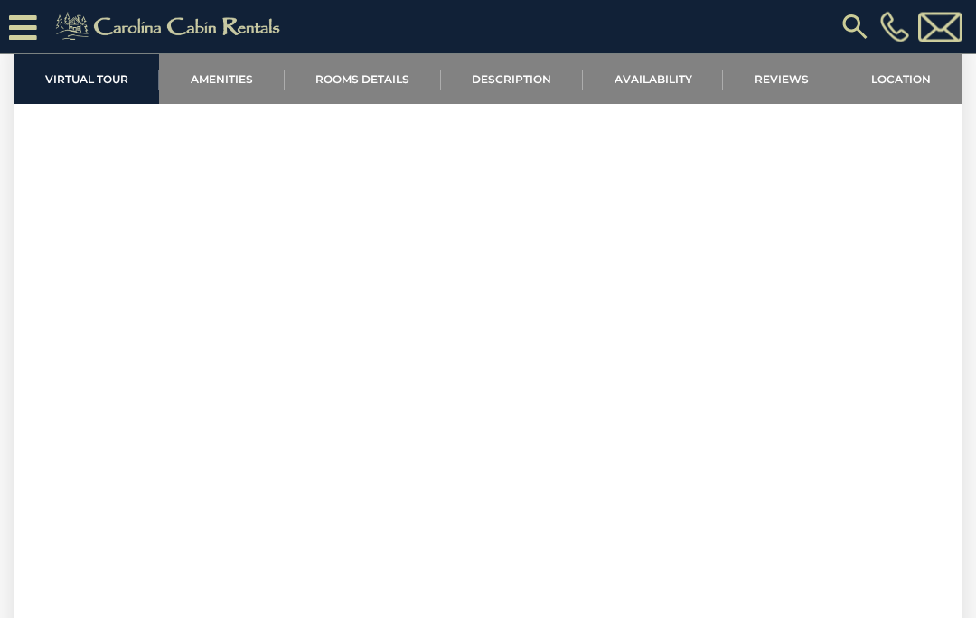
scroll to position [685, 0]
click at [343, 79] on link "Rooms Details" at bounding box center [363, 79] width 156 height 50
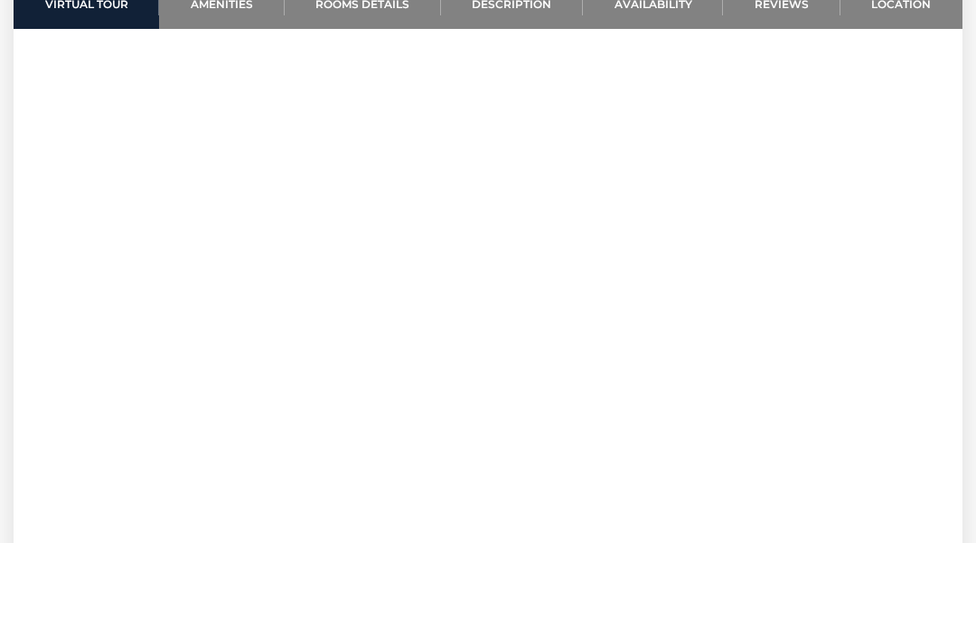
scroll to position [1078, 0]
